Goal: Navigation & Orientation: Go to known website

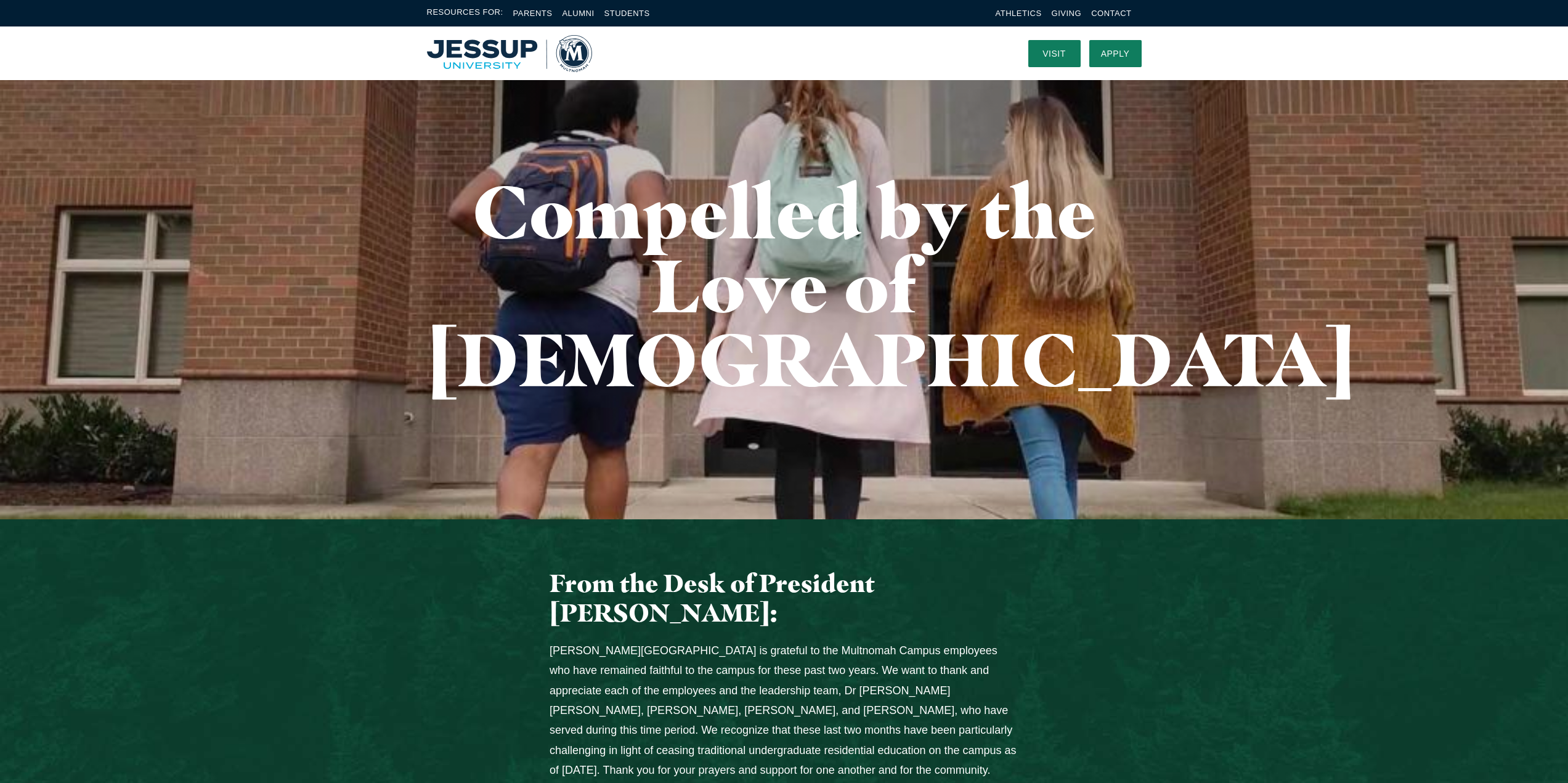
scroll to position [33, 0]
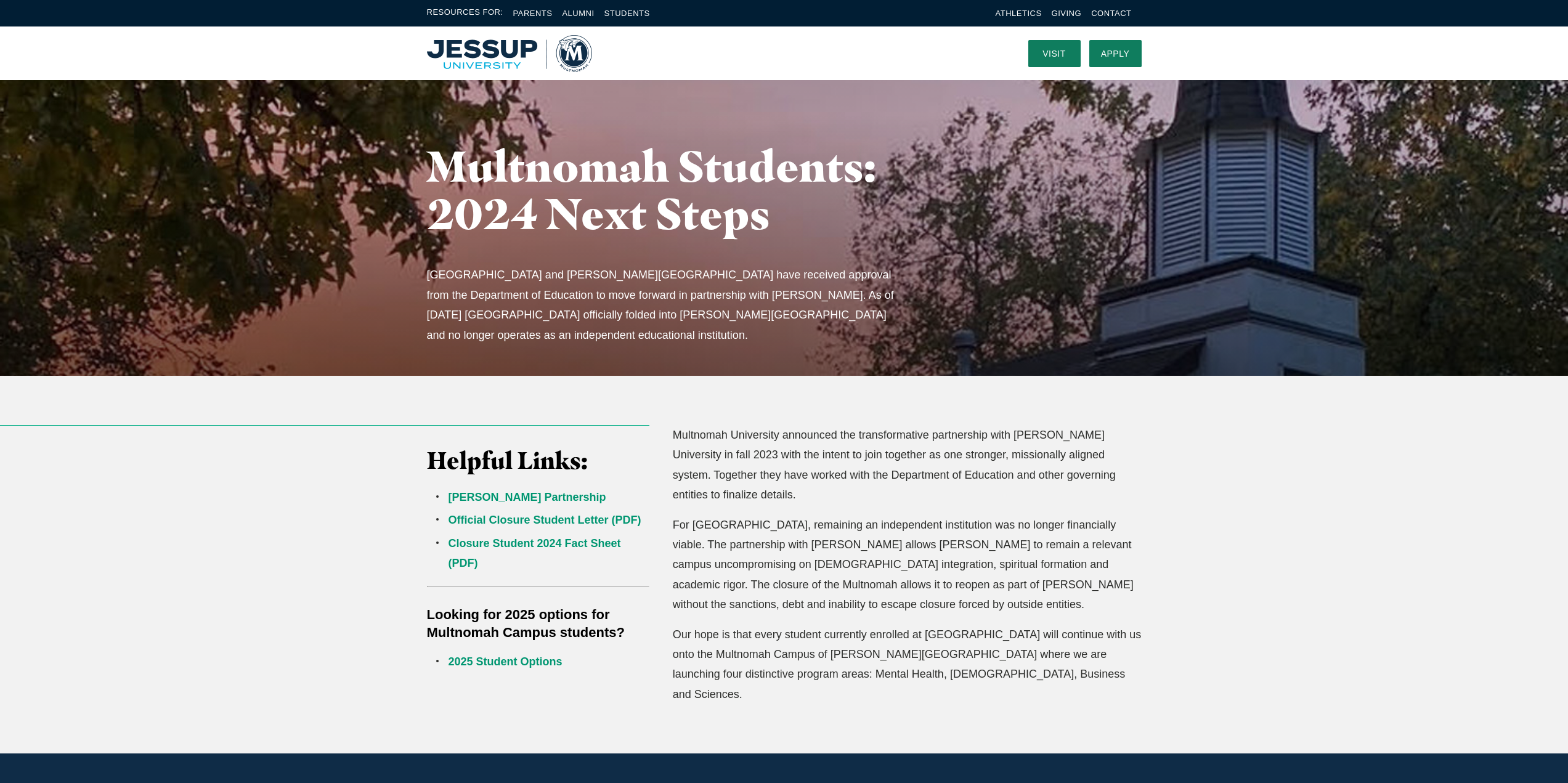
scroll to position [11, 0]
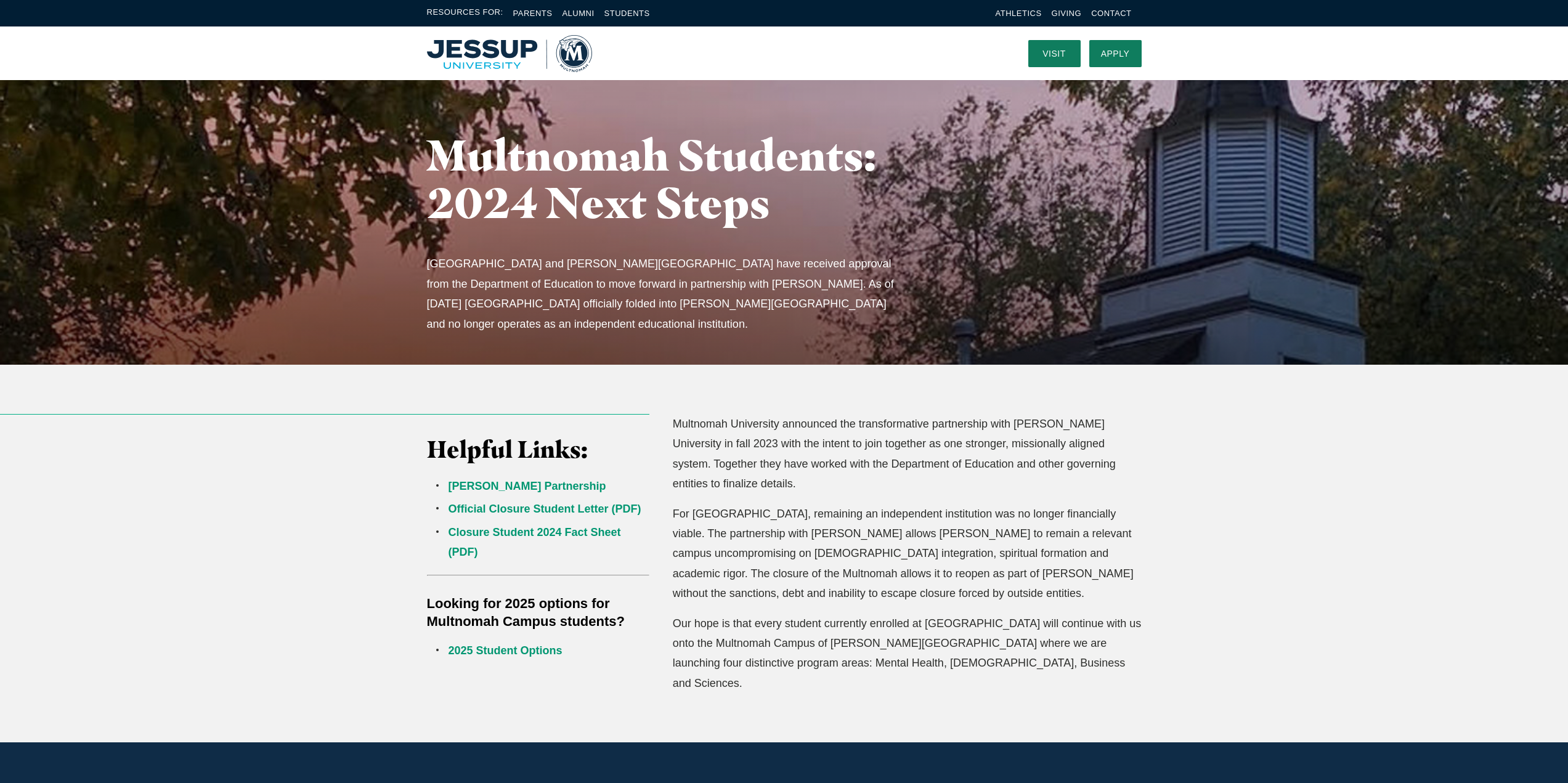
click at [575, 61] on img "Home" at bounding box center [509, 54] width 165 height 37
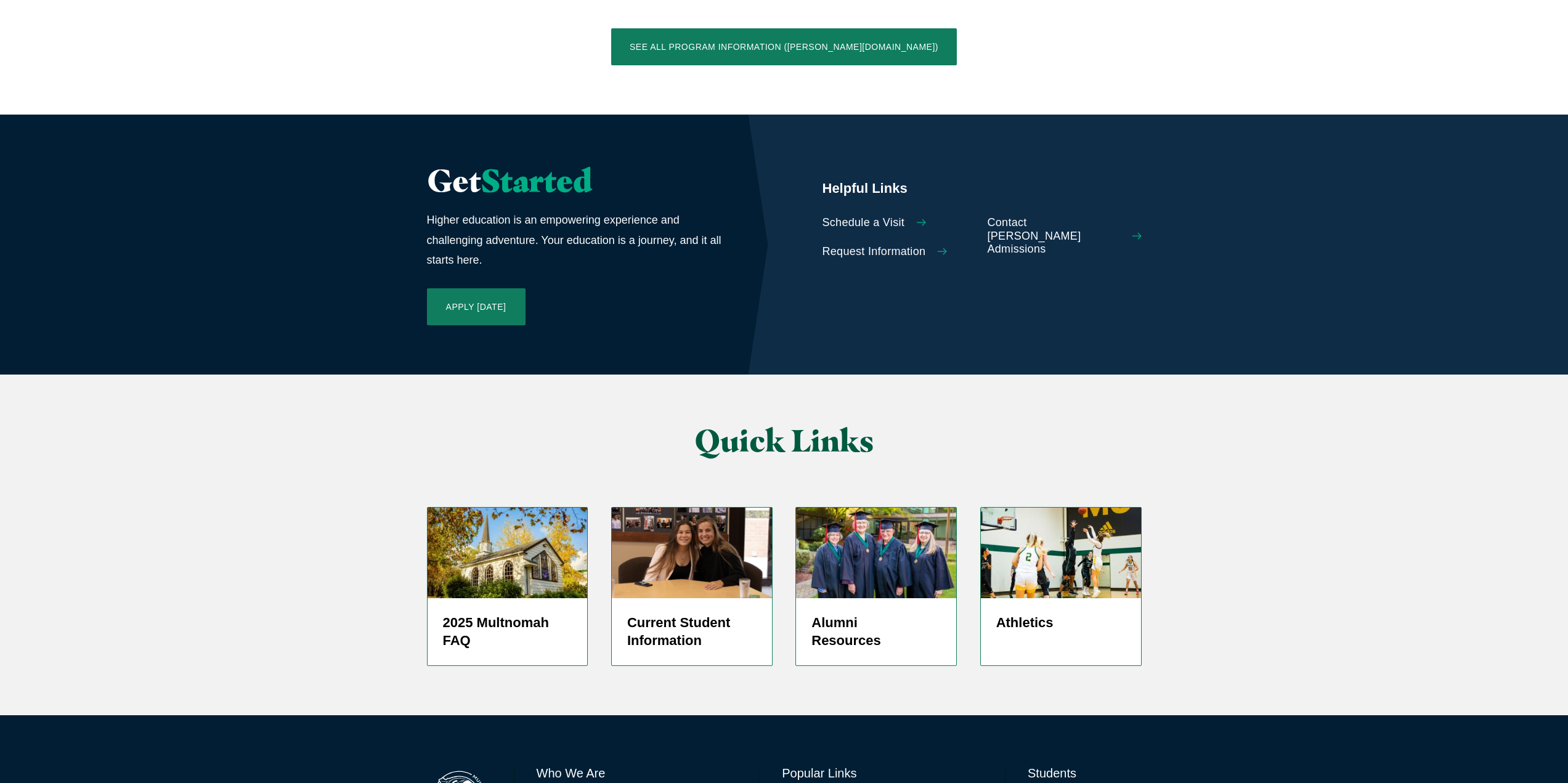
scroll to position [2694, 0]
